Goal: Transaction & Acquisition: Purchase product/service

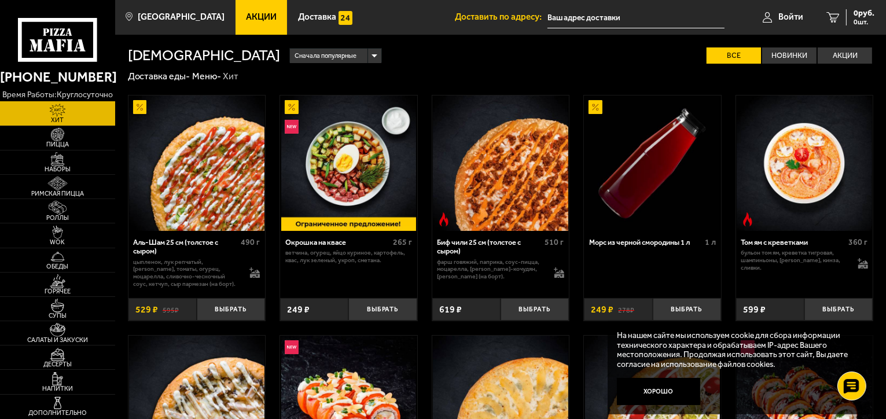
click at [248, 19] on span "Акции" at bounding box center [261, 17] width 31 height 9
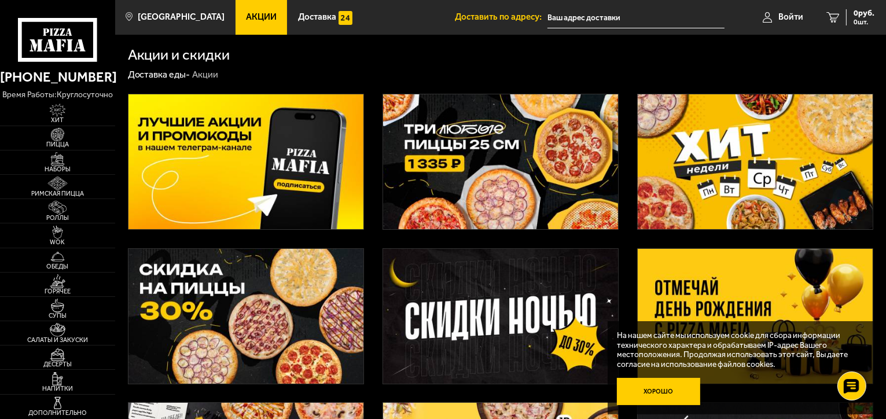
click at [644, 387] on button "Хорошо" at bounding box center [658, 392] width 83 height 28
